Goal: Task Accomplishment & Management: Manage account settings

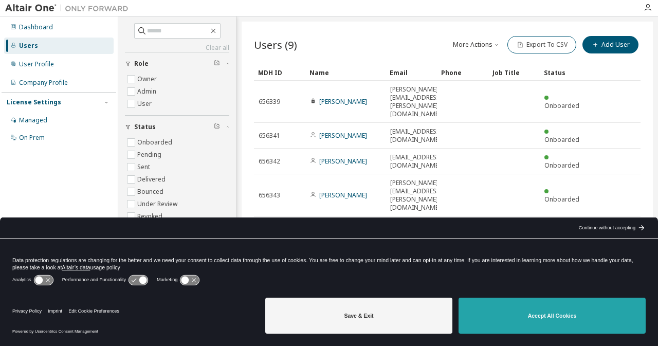
click at [538, 318] on button "Accept All Cookies" at bounding box center [551, 315] width 187 height 36
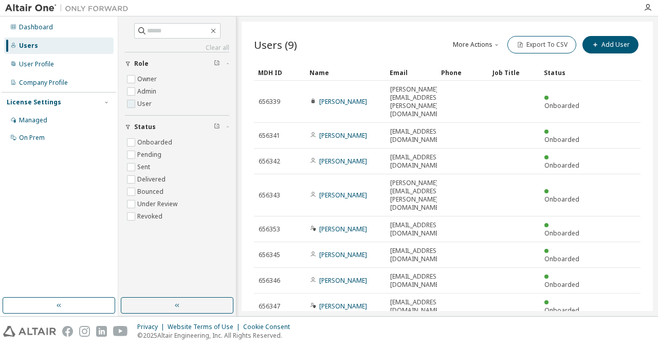
click at [141, 103] on label "User" at bounding box center [145, 104] width 16 height 12
click at [145, 91] on label "Admin" at bounding box center [147, 91] width 21 height 12
click at [140, 80] on label "Owner" at bounding box center [148, 79] width 22 height 12
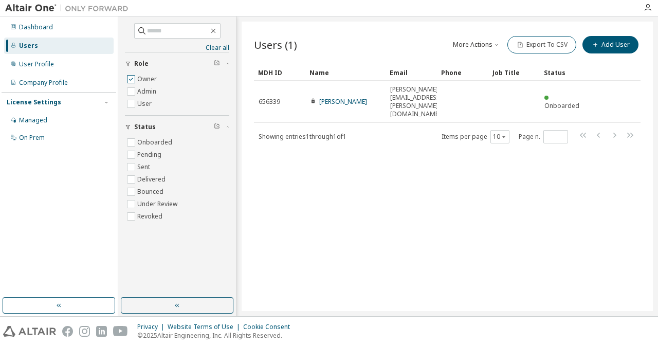
click at [140, 80] on label "Owner" at bounding box center [148, 79] width 22 height 12
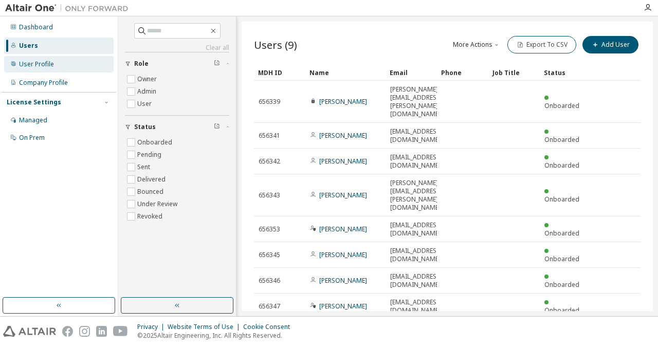
click at [33, 63] on div "User Profile" at bounding box center [36, 64] width 35 height 8
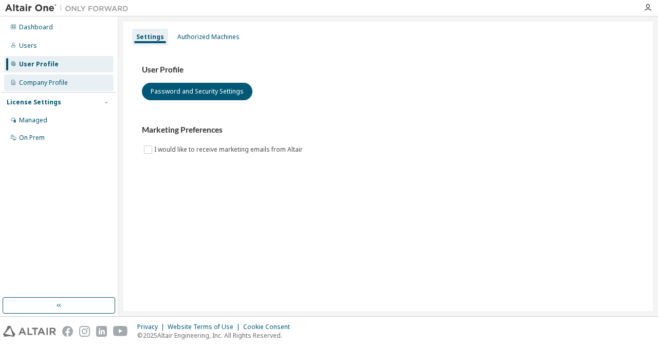
click at [26, 82] on div "Company Profile" at bounding box center [43, 83] width 49 height 8
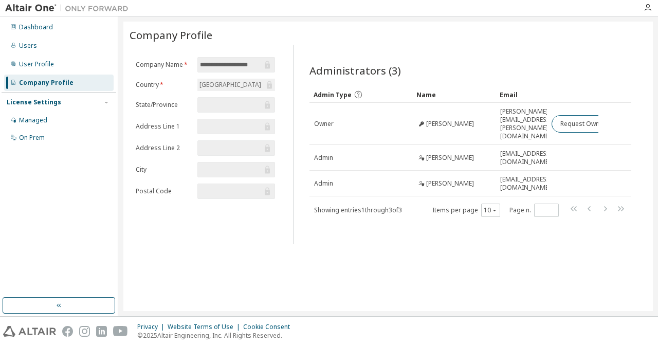
click at [513, 247] on div "**********" at bounding box center [387, 166] width 529 height 289
click at [648, 7] on icon "button" at bounding box center [647, 8] width 8 height 8
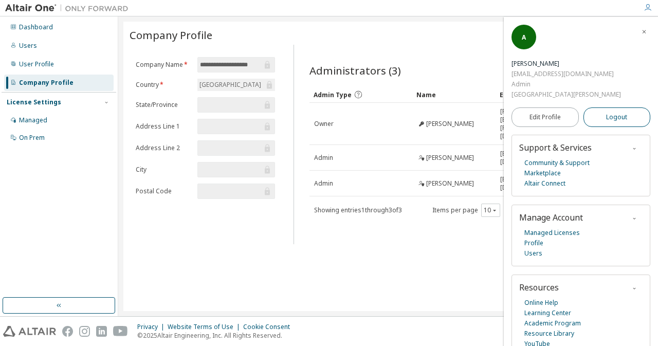
click at [619, 112] on span "Logout" at bounding box center [616, 117] width 21 height 10
